Goal: Transaction & Acquisition: Subscribe to service/newsletter

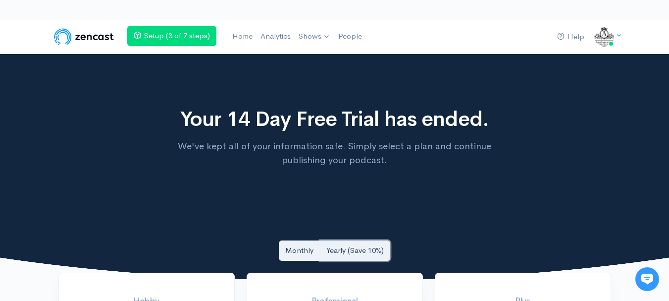
click at [350, 253] on link "Yearly (Save 10%)" at bounding box center [355, 250] width 70 height 20
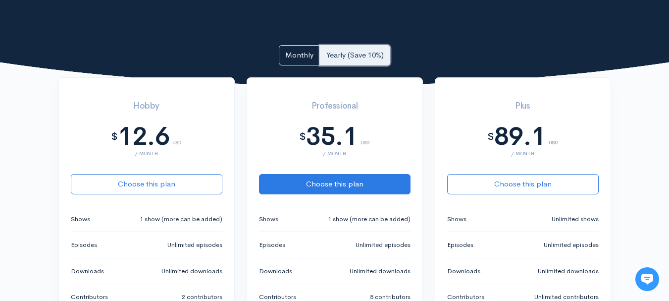
scroll to position [198, 0]
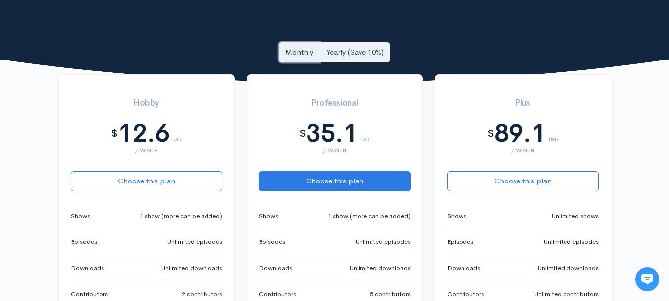
click at [297, 54] on link "Monthly" at bounding box center [299, 52] width 41 height 20
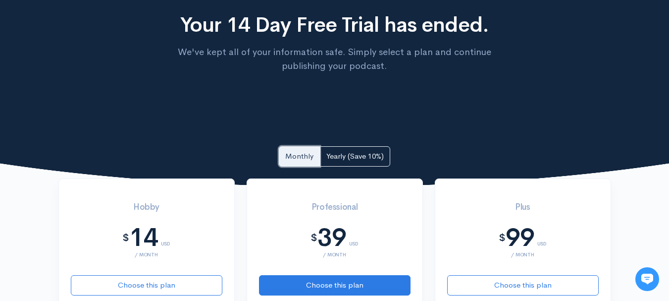
scroll to position [0, 0]
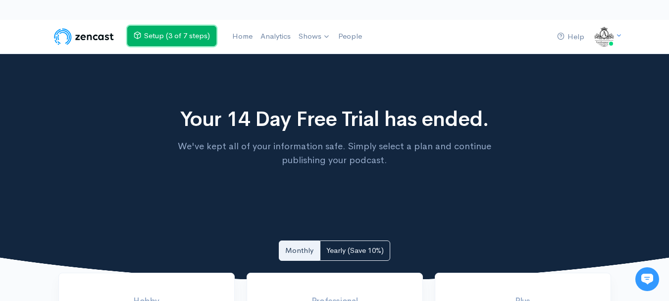
click at [169, 34] on link "Setup (3 of 7 steps)" at bounding box center [171, 36] width 89 height 20
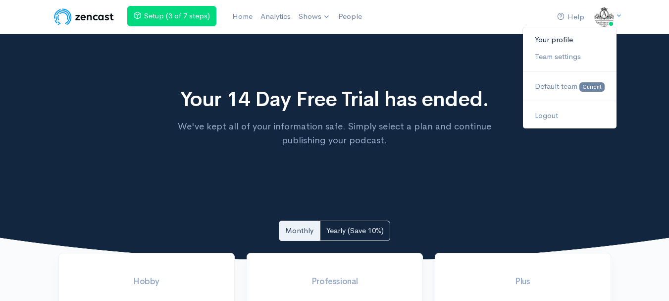
click at [573, 33] on link "Your profile" at bounding box center [569, 39] width 93 height 17
click at [607, 17] on img at bounding box center [604, 17] width 20 height 20
click at [552, 38] on link "Your profile" at bounding box center [569, 39] width 93 height 17
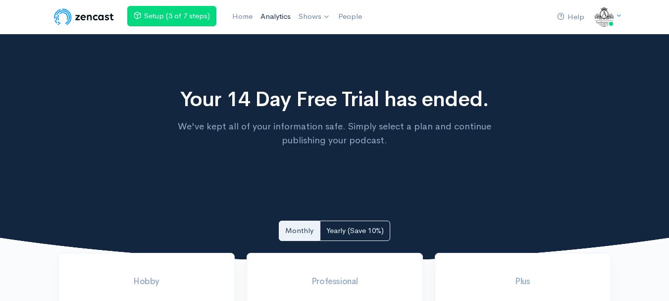
click at [291, 16] on link "Analytics" at bounding box center [276, 16] width 38 height 21
click at [240, 10] on link "Home" at bounding box center [242, 16] width 28 height 21
click at [277, 12] on link "Analytics" at bounding box center [278, 16] width 38 height 21
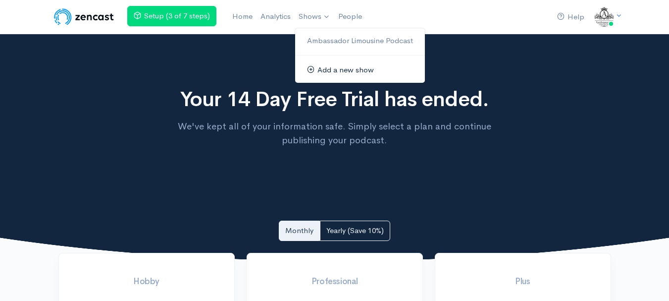
click at [313, 71] on icon at bounding box center [310, 68] width 7 height 7
click at [329, 71] on link "Add a new show" at bounding box center [360, 69] width 130 height 17
click at [299, 13] on link "Shows" at bounding box center [315, 17] width 40 height 22
click at [319, 67] on link "Add a new show" at bounding box center [360, 69] width 130 height 17
click at [316, 37] on link "Ambassador Limousine Podcast" at bounding box center [360, 40] width 130 height 17
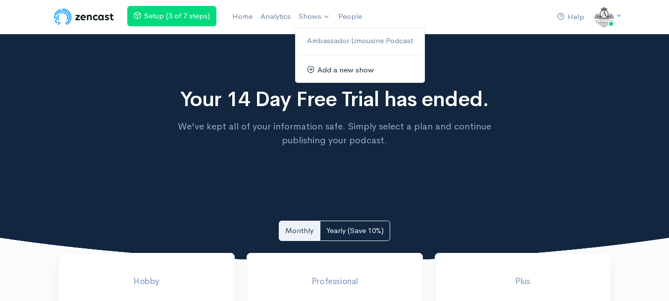
click at [321, 67] on link "Add a new show" at bounding box center [360, 69] width 130 height 17
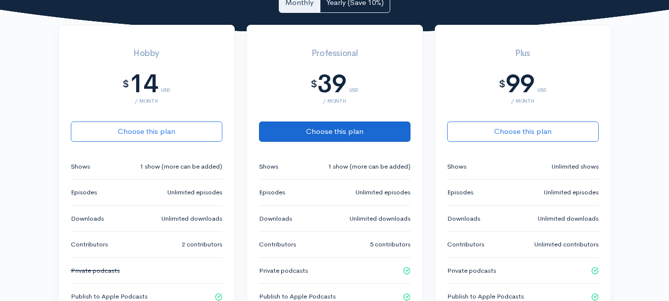
scroll to position [248, 0]
click at [383, 128] on button "Choose this plan" at bounding box center [335, 131] width 152 height 20
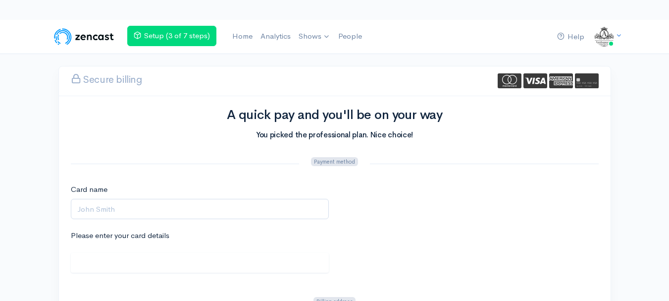
click at [76, 34] on img at bounding box center [84, 37] width 63 height 20
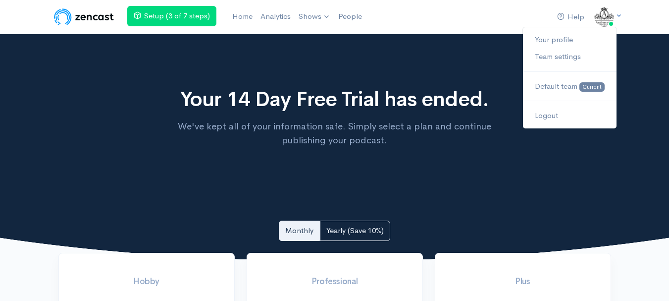
click at [604, 16] on img at bounding box center [604, 17] width 20 height 20
click at [543, 39] on link "Your profile" at bounding box center [569, 39] width 93 height 17
